Goal: Transaction & Acquisition: Subscribe to service/newsletter

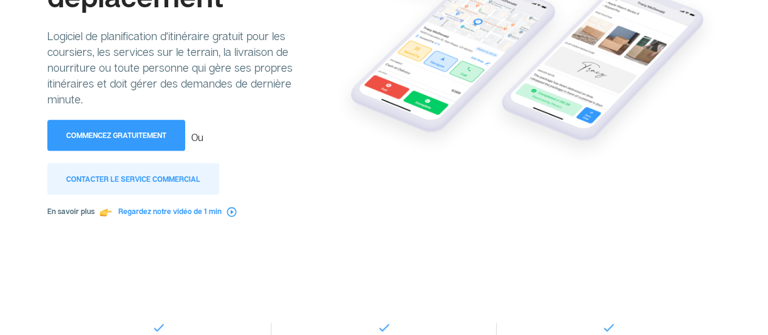
scroll to position [197, 0]
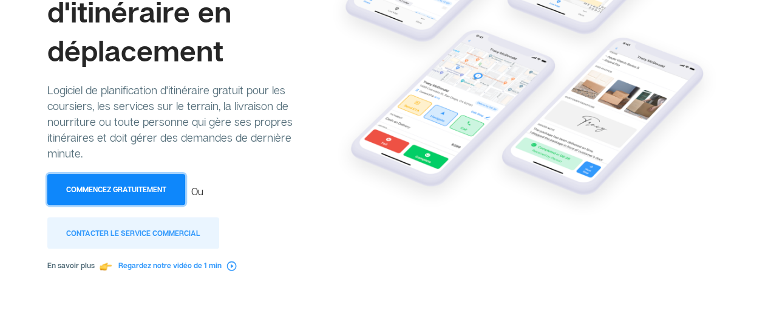
click at [123, 185] on font "Commencez gratuitement" at bounding box center [116, 189] width 100 height 9
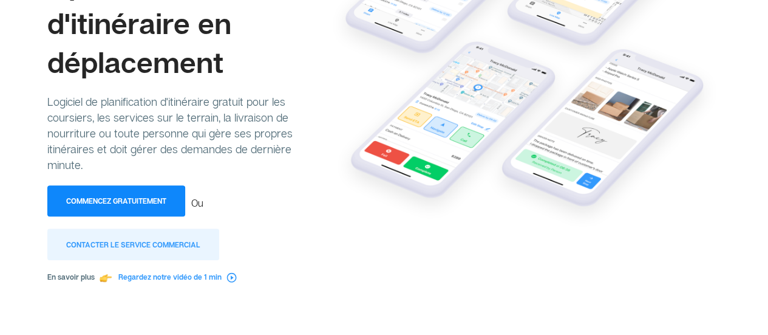
scroll to position [185, 0]
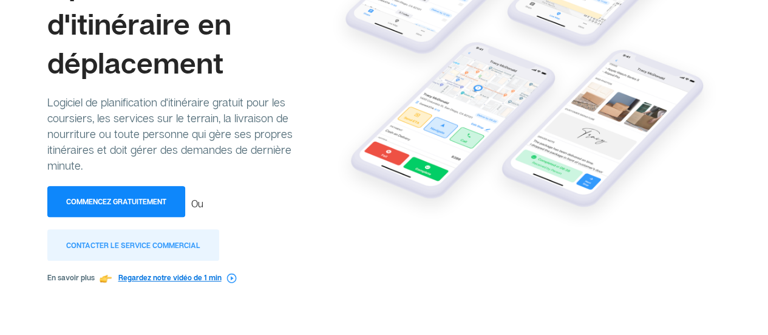
click at [189, 273] on font "Regardez notre vidéo de 1 min" at bounding box center [169, 277] width 103 height 9
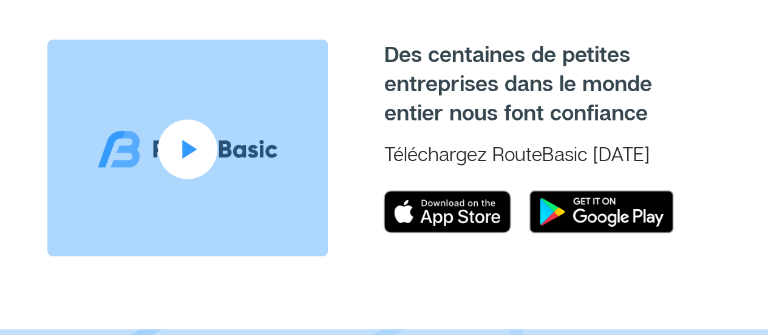
scroll to position [676, 0]
click at [205, 129] on img at bounding box center [187, 147] width 281 height 216
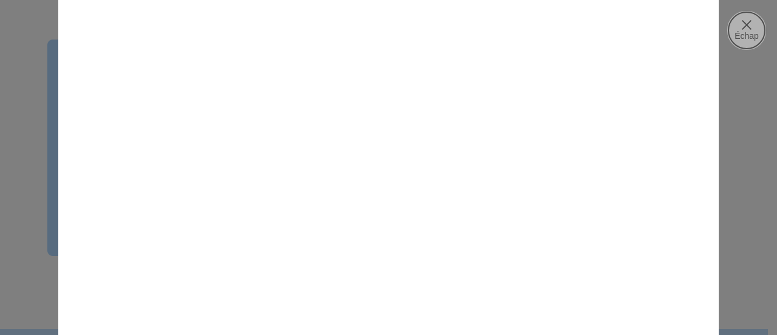
click at [737, 31] on font "Échap" at bounding box center [747, 36] width 24 height 10
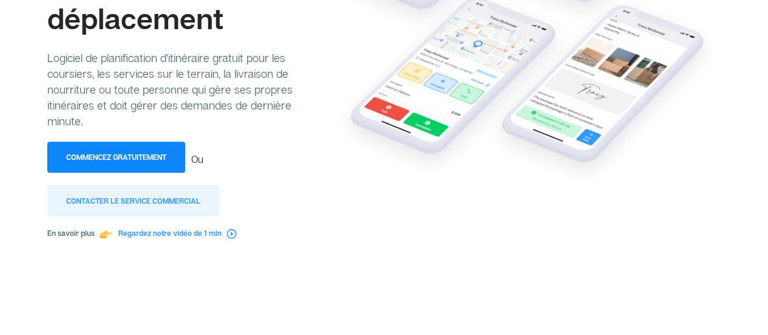
scroll to position [185, 0]
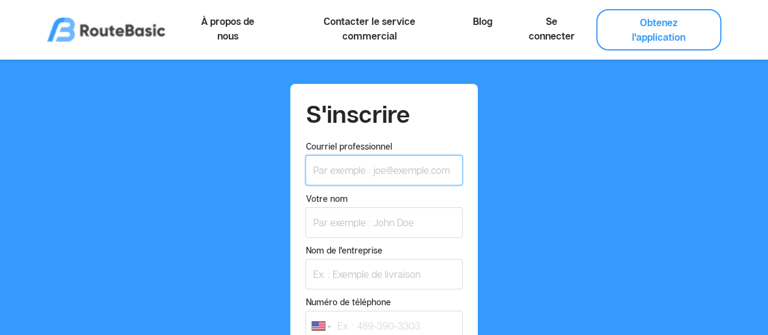
click at [375, 163] on input "Courriel professionnel" at bounding box center [383, 170] width 157 height 30
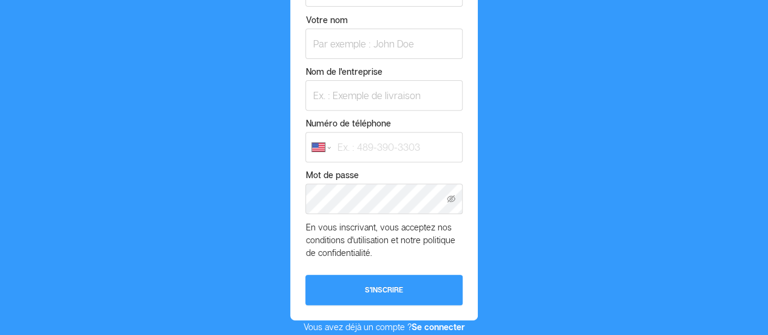
scroll to position [181, 0]
